Goal: Task Accomplishment & Management: Use online tool/utility

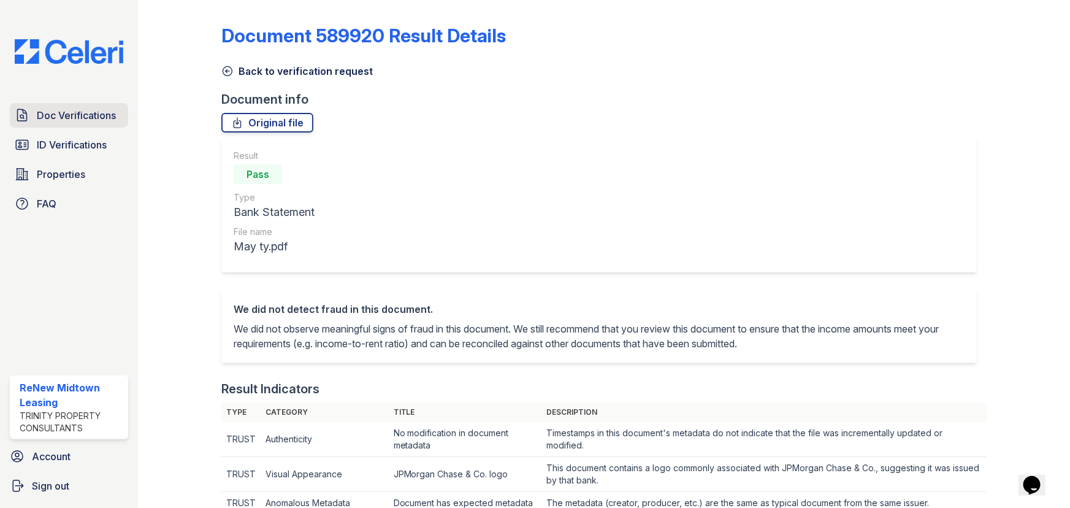
scroll to position [558, 0]
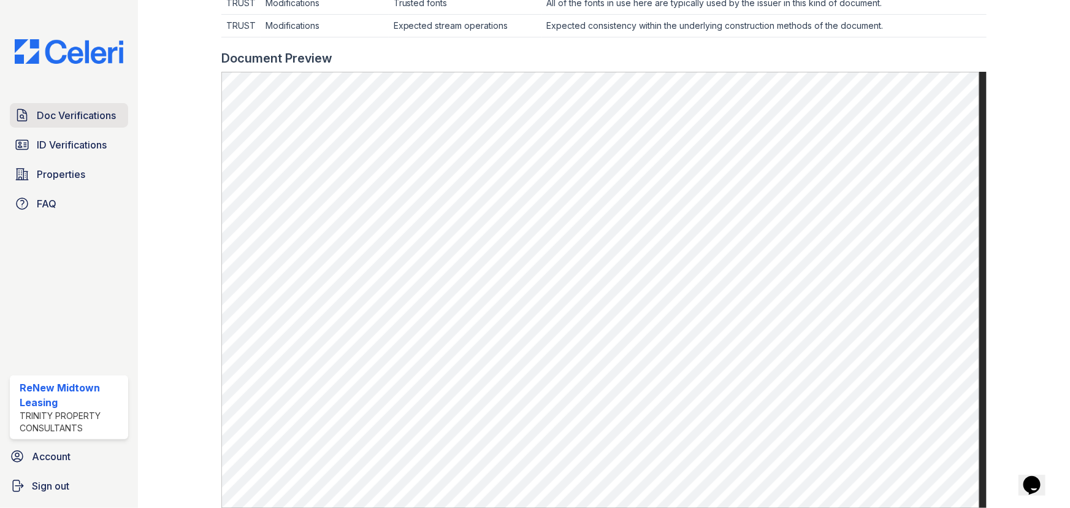
click at [110, 109] on span "Doc Verifications" at bounding box center [76, 115] width 79 height 15
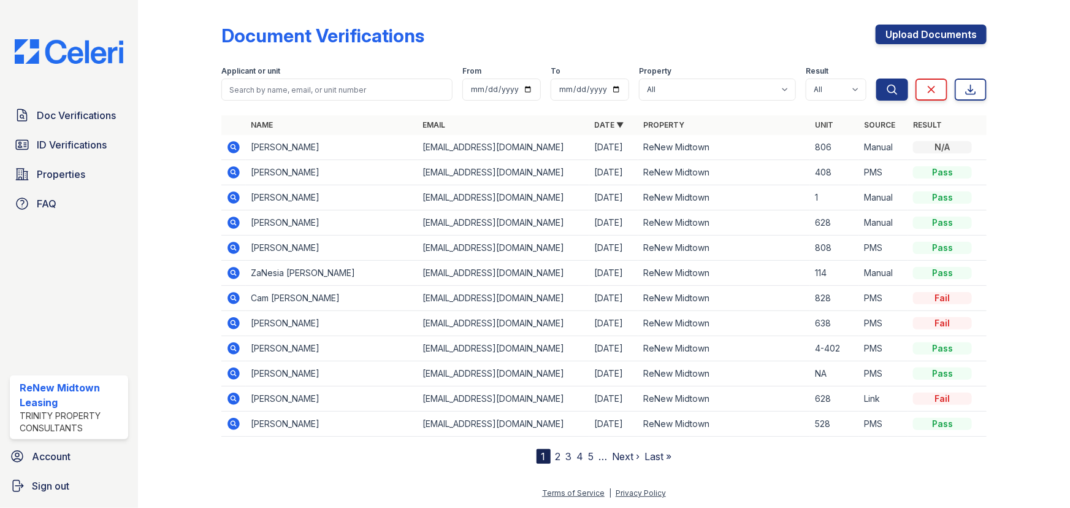
click at [236, 299] on icon at bounding box center [234, 298] width 12 height 12
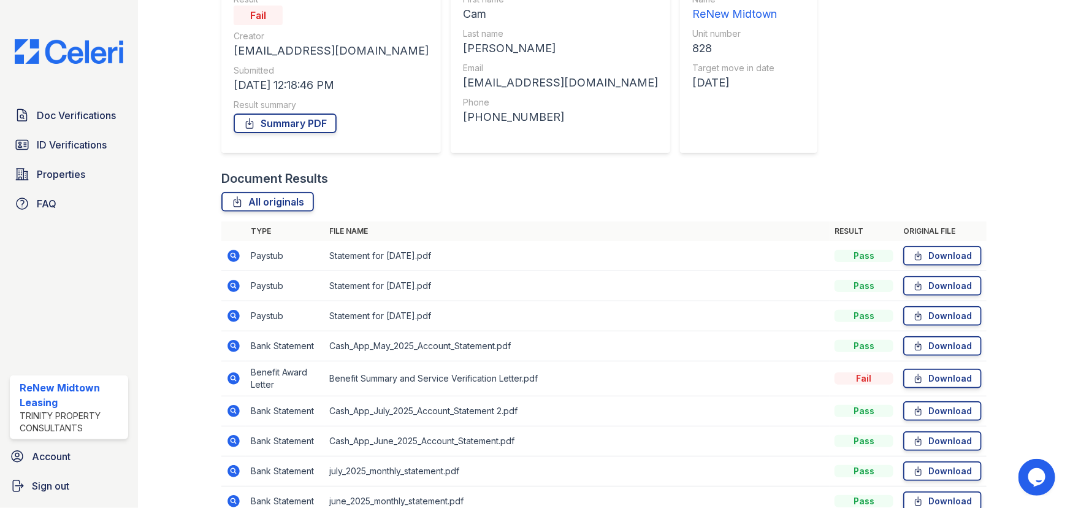
scroll to position [167, 0]
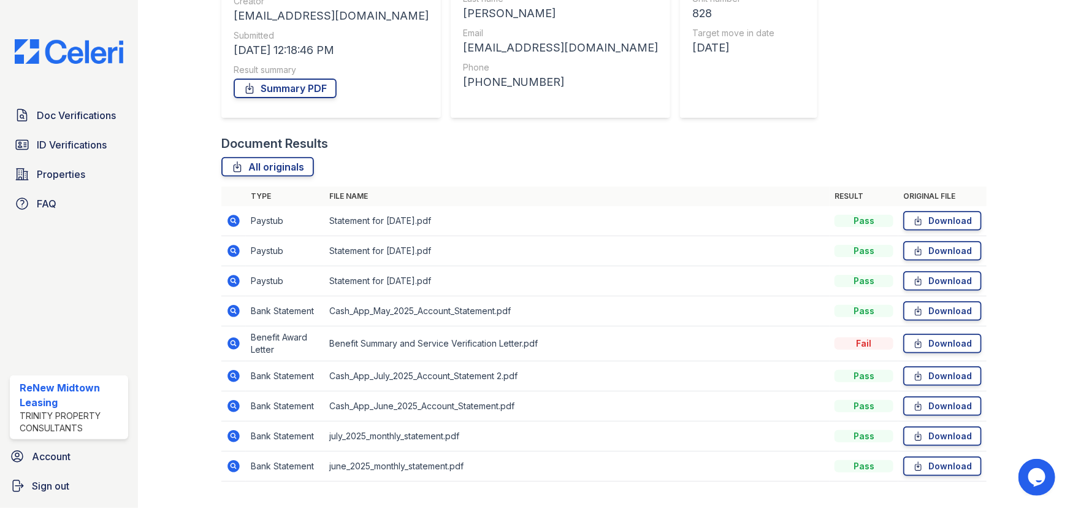
click at [232, 344] on icon at bounding box center [233, 343] width 15 height 15
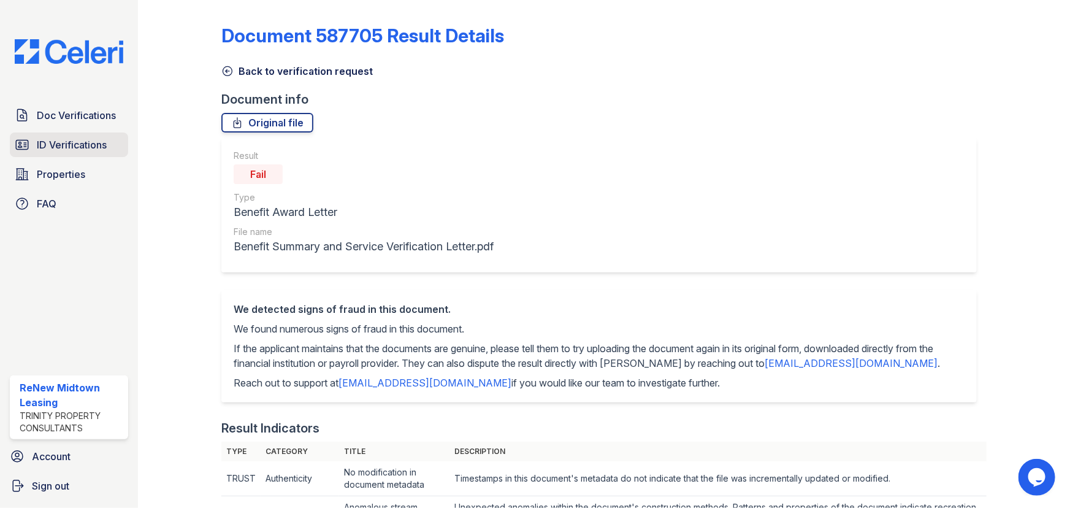
click at [93, 150] on span "ID Verifications" at bounding box center [72, 144] width 70 height 15
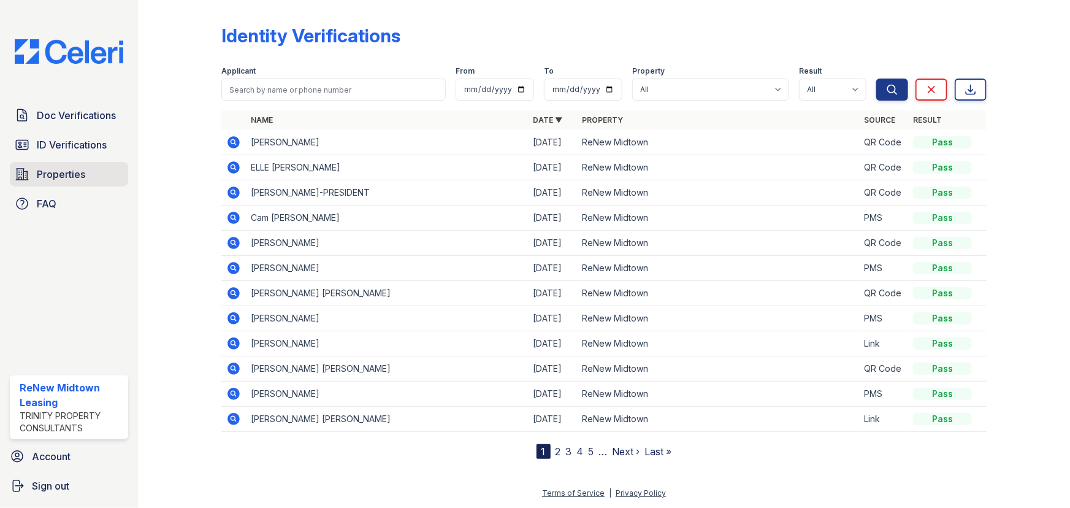
click at [90, 173] on link "Properties" at bounding box center [69, 174] width 118 height 25
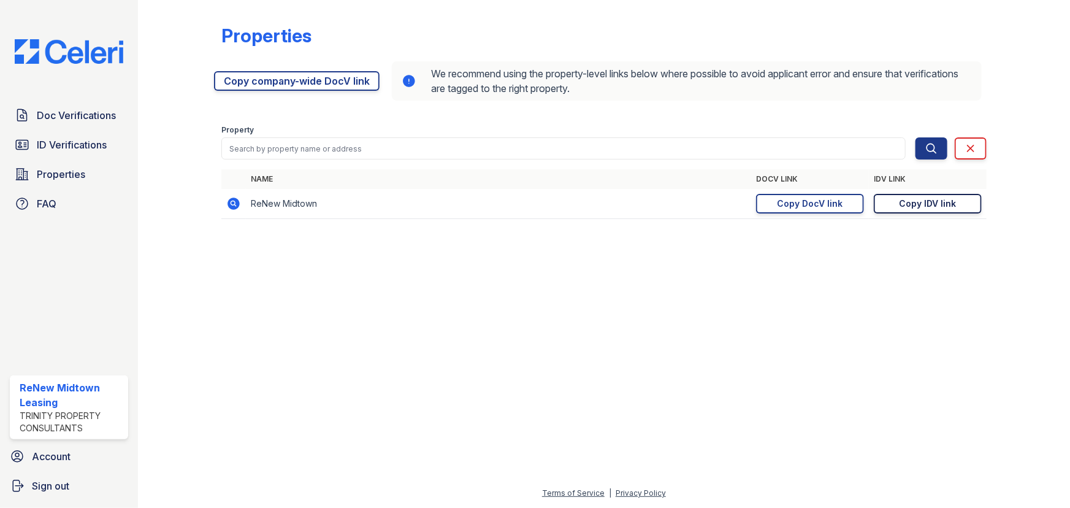
click at [908, 199] on div "Copy IDV link" at bounding box center [928, 204] width 57 height 12
click at [102, 140] on span "ID Verifications" at bounding box center [72, 144] width 70 height 15
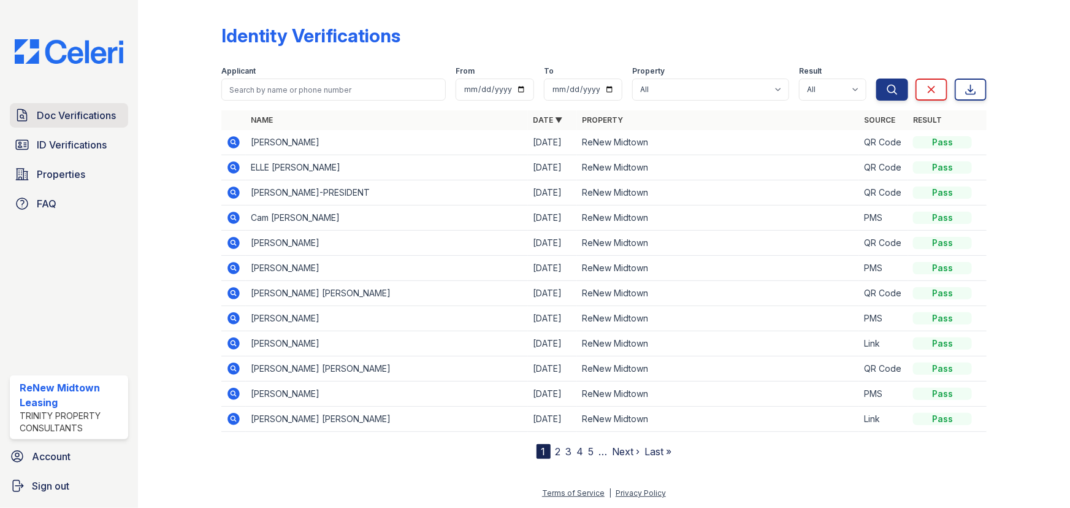
click at [104, 110] on span "Doc Verifications" at bounding box center [76, 115] width 79 height 15
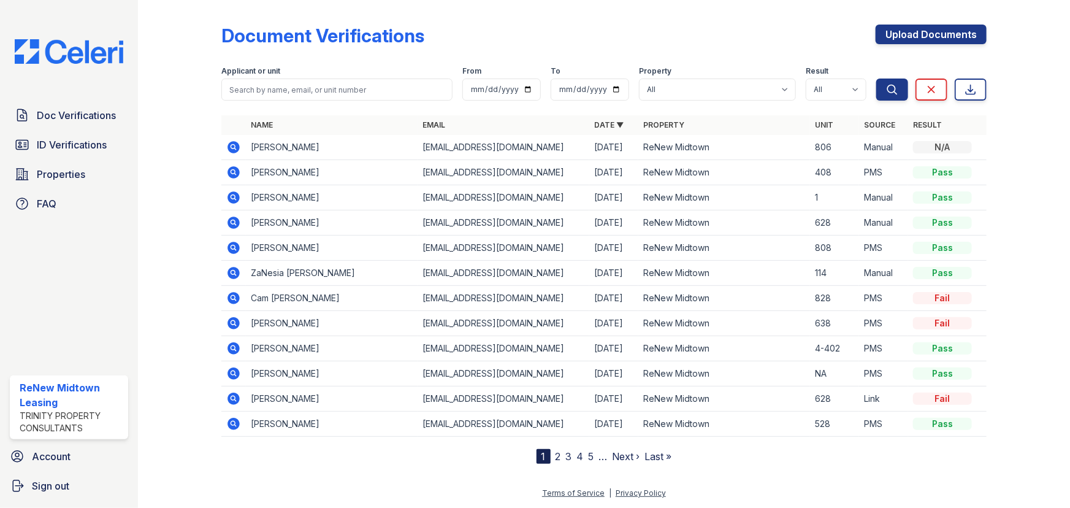
click at [232, 274] on icon at bounding box center [233, 273] width 15 height 15
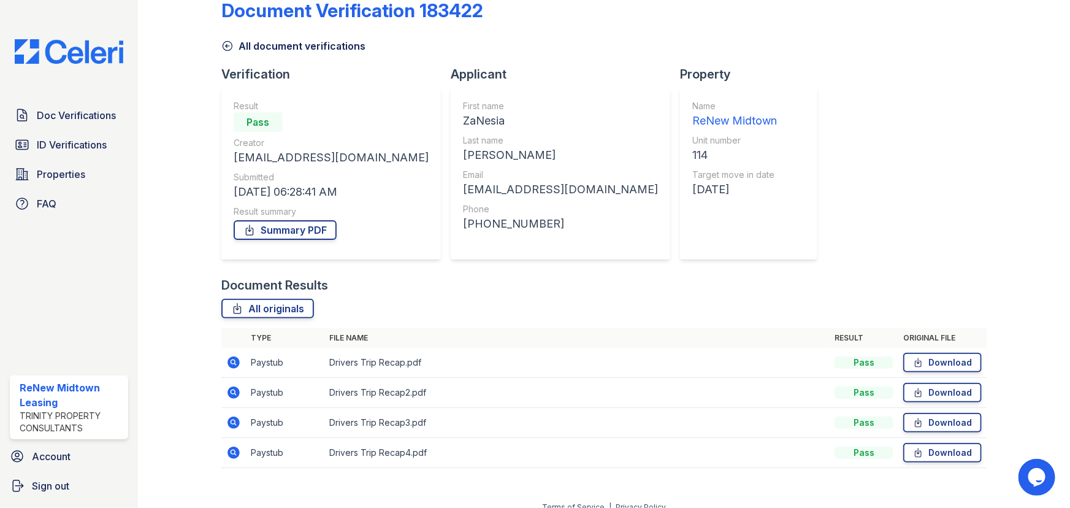
scroll to position [39, 0]
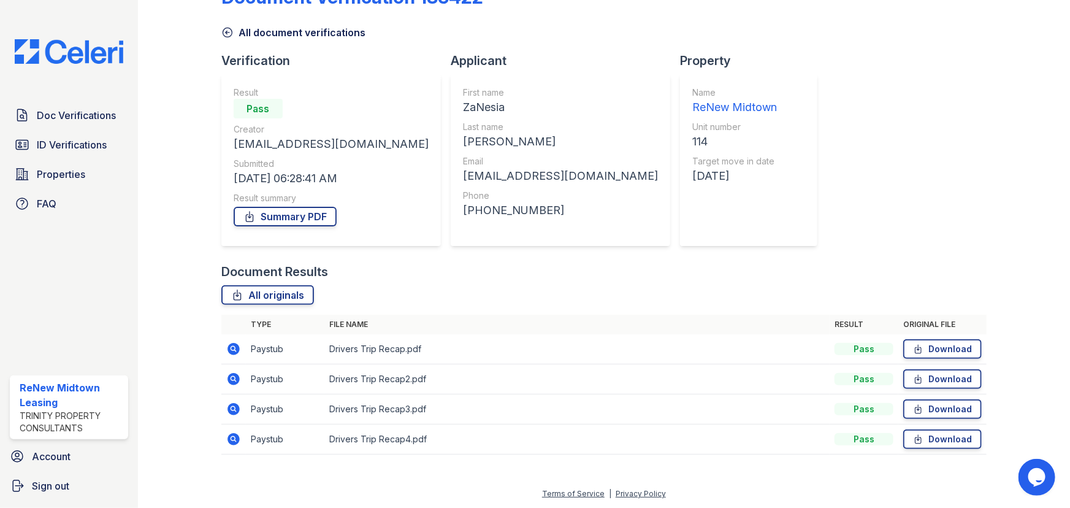
click at [236, 349] on icon at bounding box center [234, 349] width 12 height 12
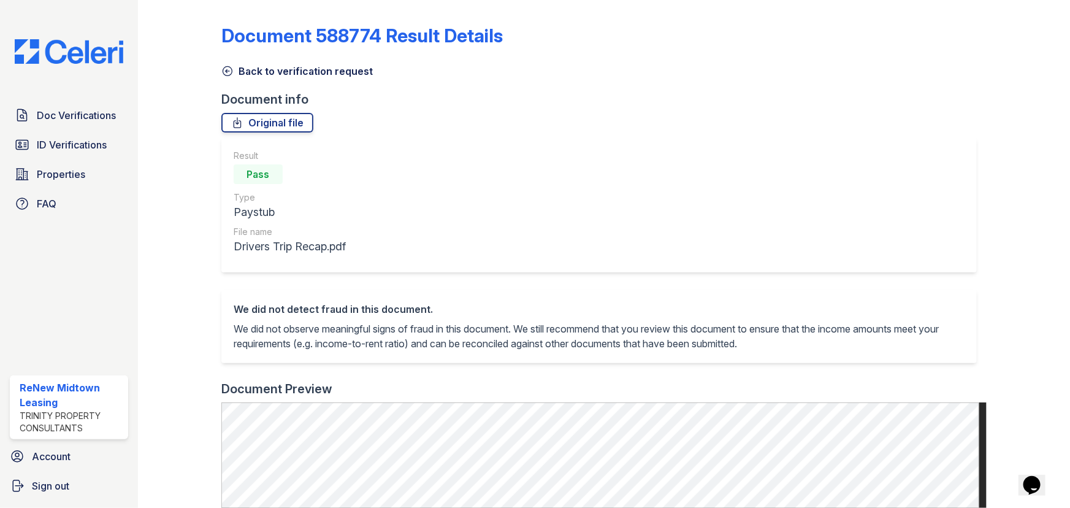
click at [258, 68] on link "Back to verification request" at bounding box center [297, 71] width 152 height 15
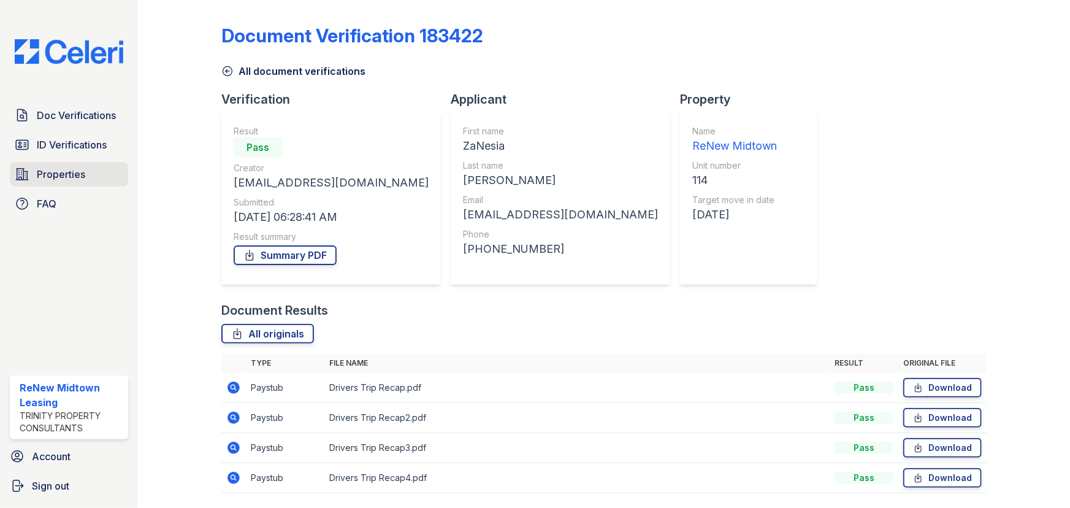
click at [97, 176] on link "Properties" at bounding box center [69, 174] width 118 height 25
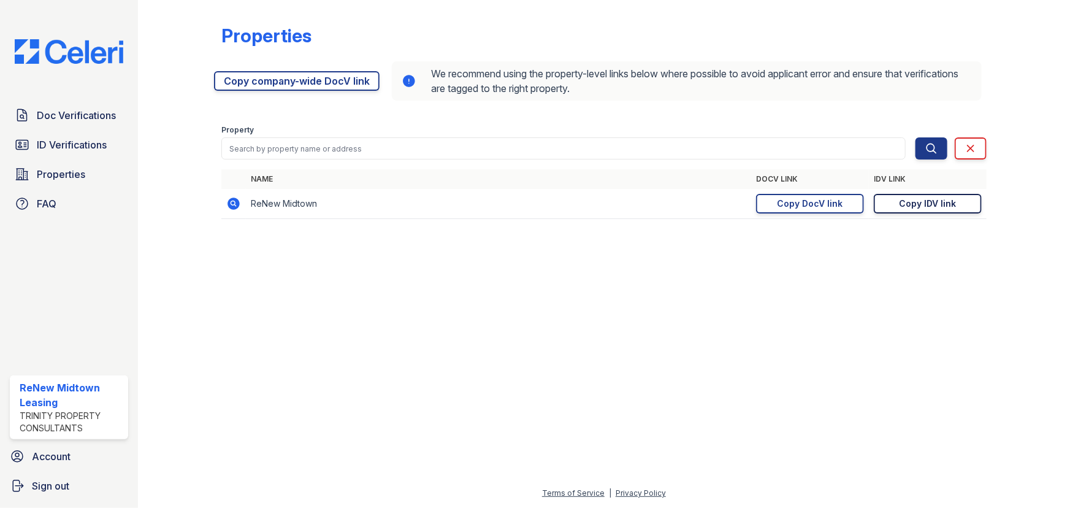
click at [917, 205] on div "Copy IDV link" at bounding box center [928, 204] width 57 height 12
click at [71, 115] on span "Doc Verifications" at bounding box center [76, 115] width 79 height 15
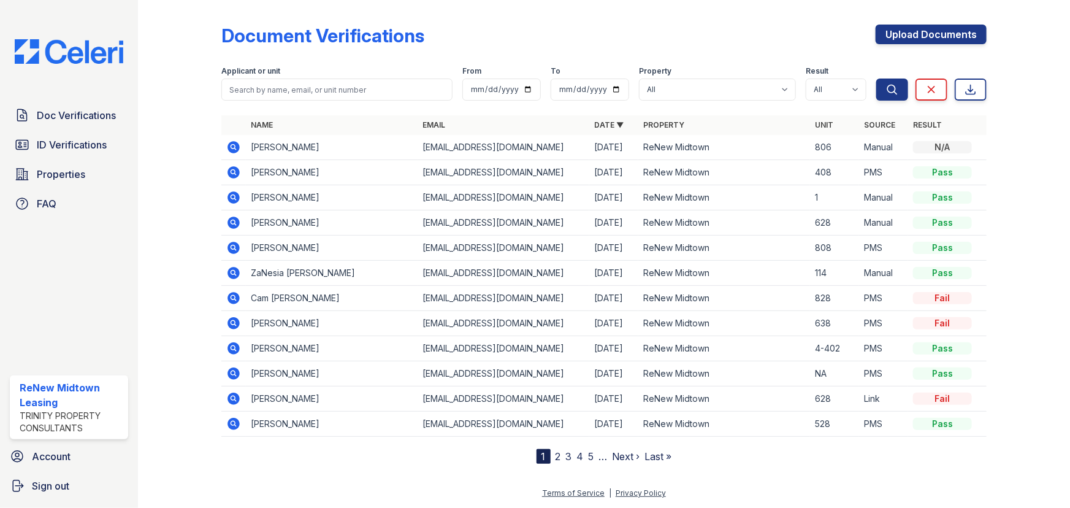
click at [229, 298] on icon at bounding box center [234, 298] width 12 height 12
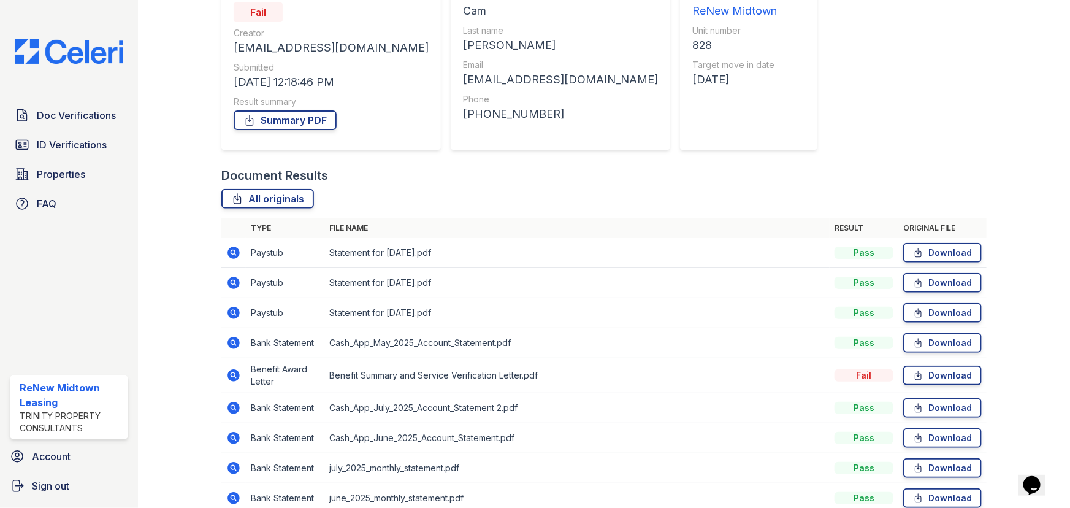
scroll to position [167, 0]
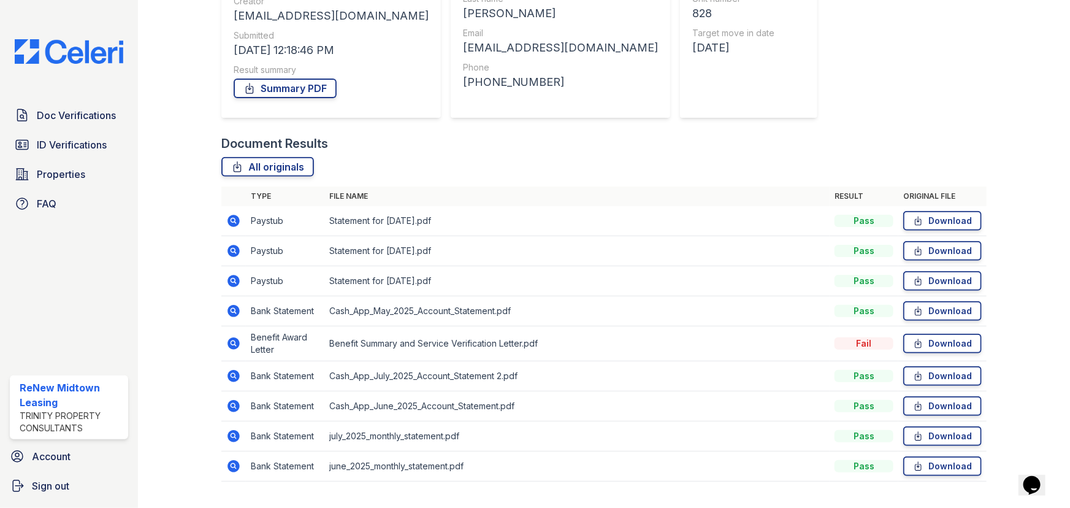
click at [226, 344] on icon at bounding box center [233, 343] width 15 height 15
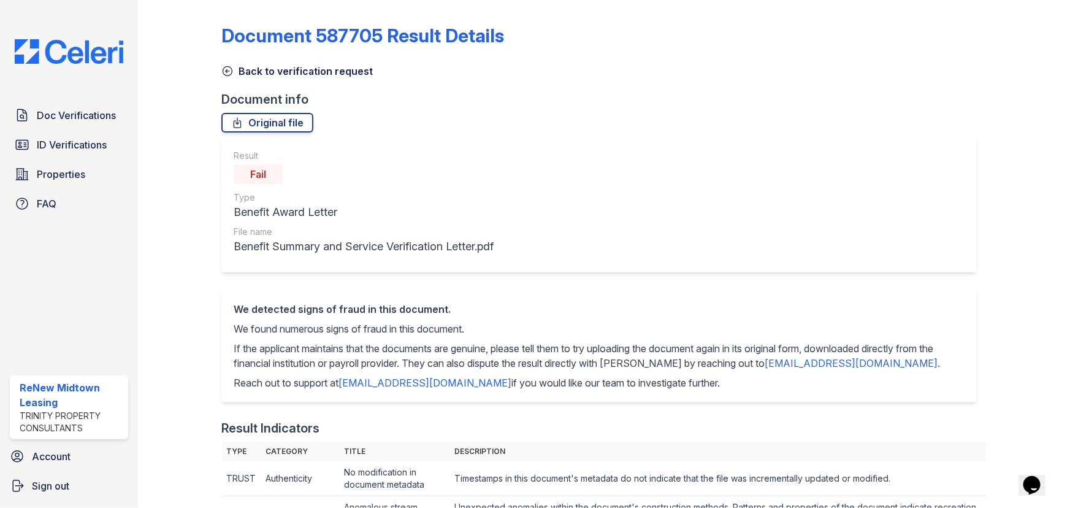
click at [289, 73] on link "Back to verification request" at bounding box center [297, 71] width 152 height 15
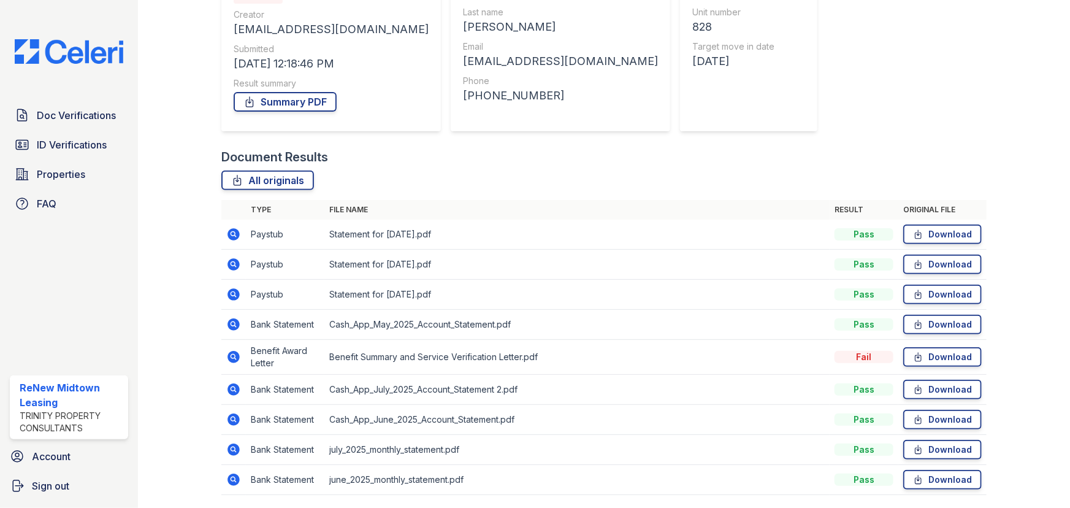
scroll to position [193, 0]
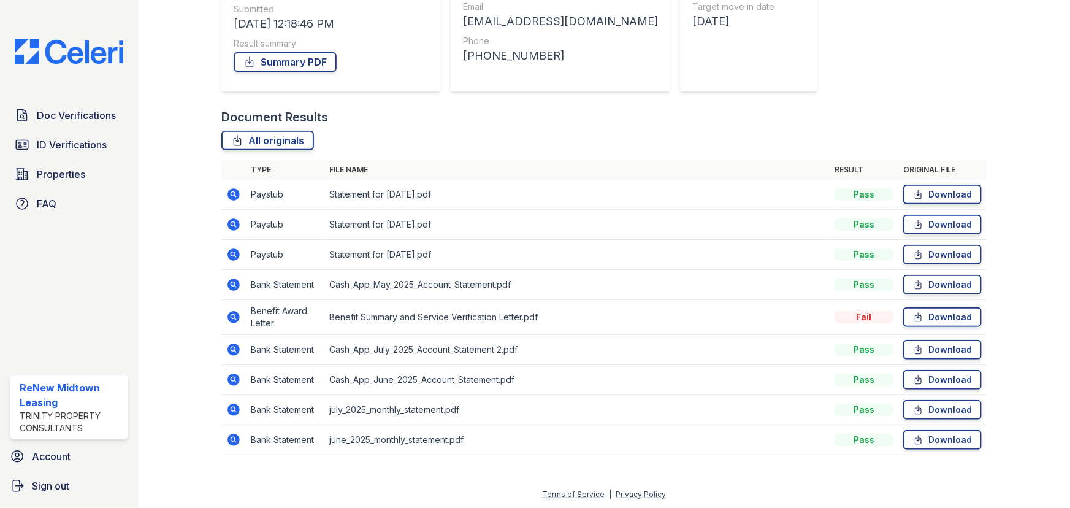
click at [236, 350] on icon at bounding box center [234, 350] width 12 height 12
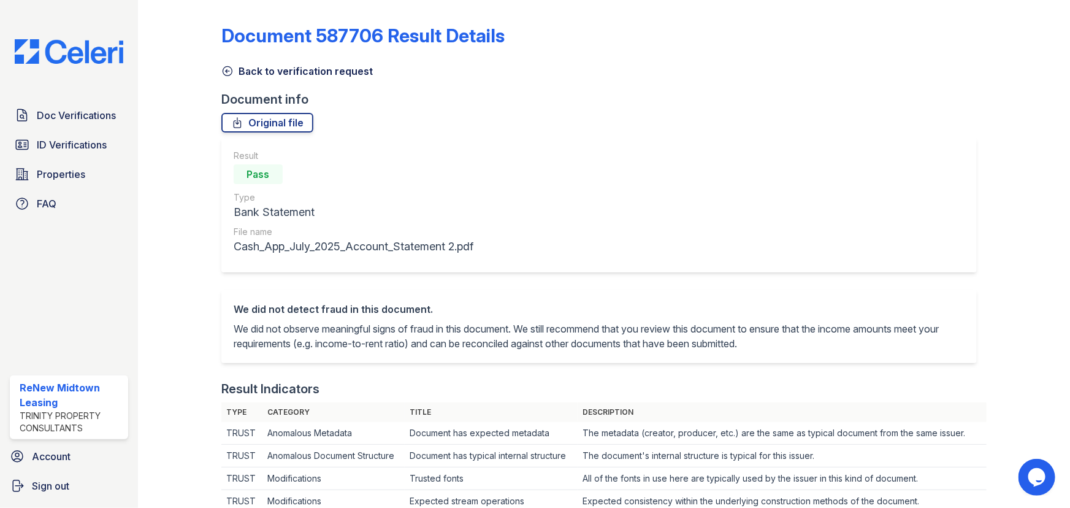
click at [253, 69] on link "Back to verification request" at bounding box center [297, 71] width 152 height 15
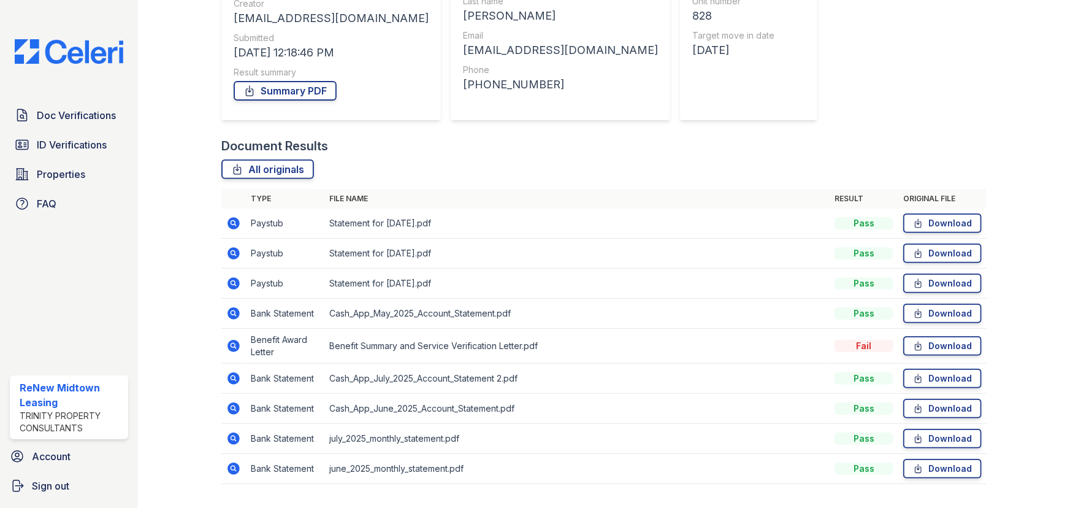
scroll to position [193, 0]
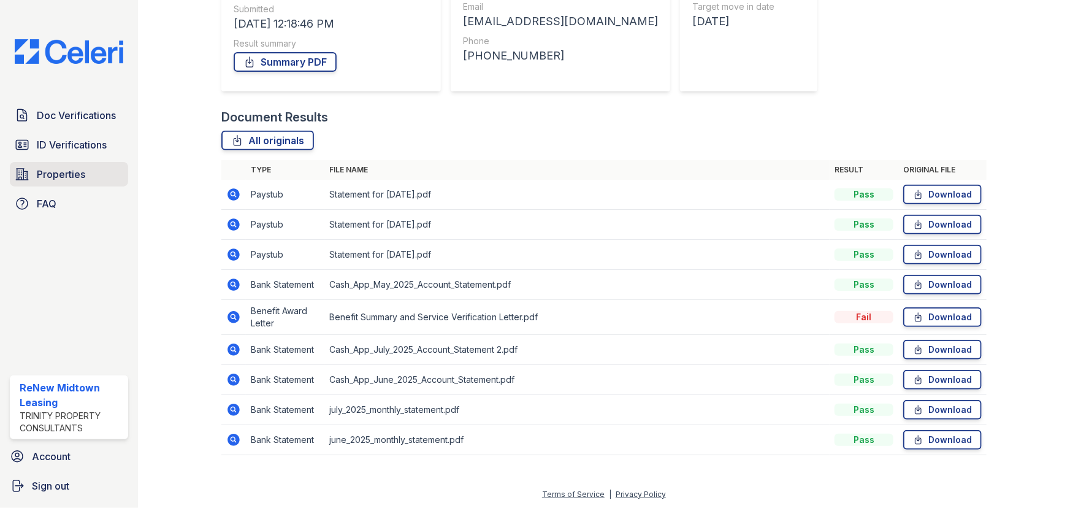
click at [95, 166] on link "Properties" at bounding box center [69, 174] width 118 height 25
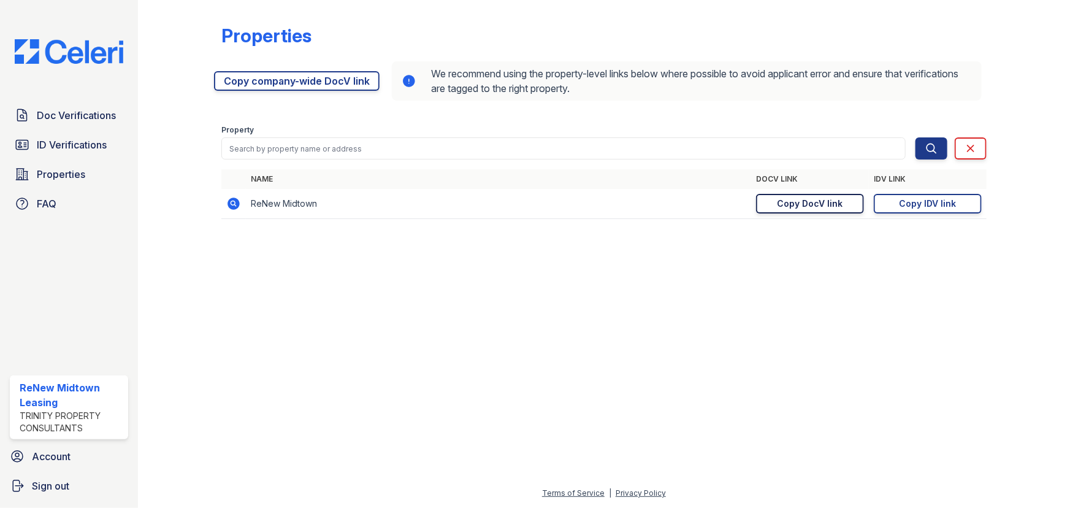
click at [783, 200] on div "Copy DocV link" at bounding box center [811, 204] width 66 height 12
click at [832, 209] on div "Copy DocV link" at bounding box center [811, 204] width 66 height 12
